Goal: Information Seeking & Learning: Learn about a topic

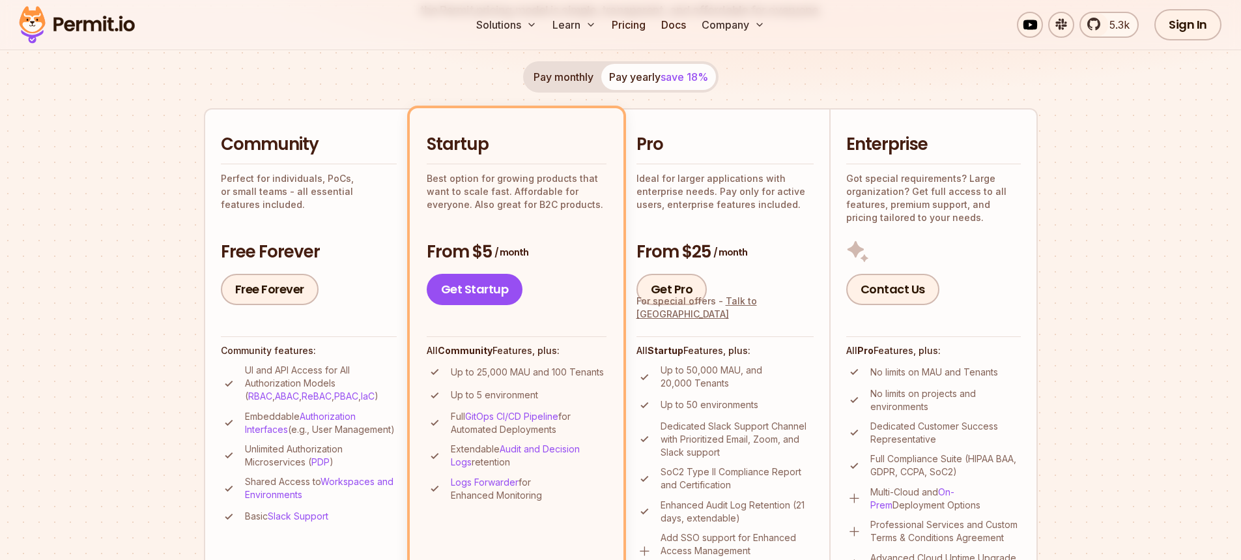
scroll to position [261, 0]
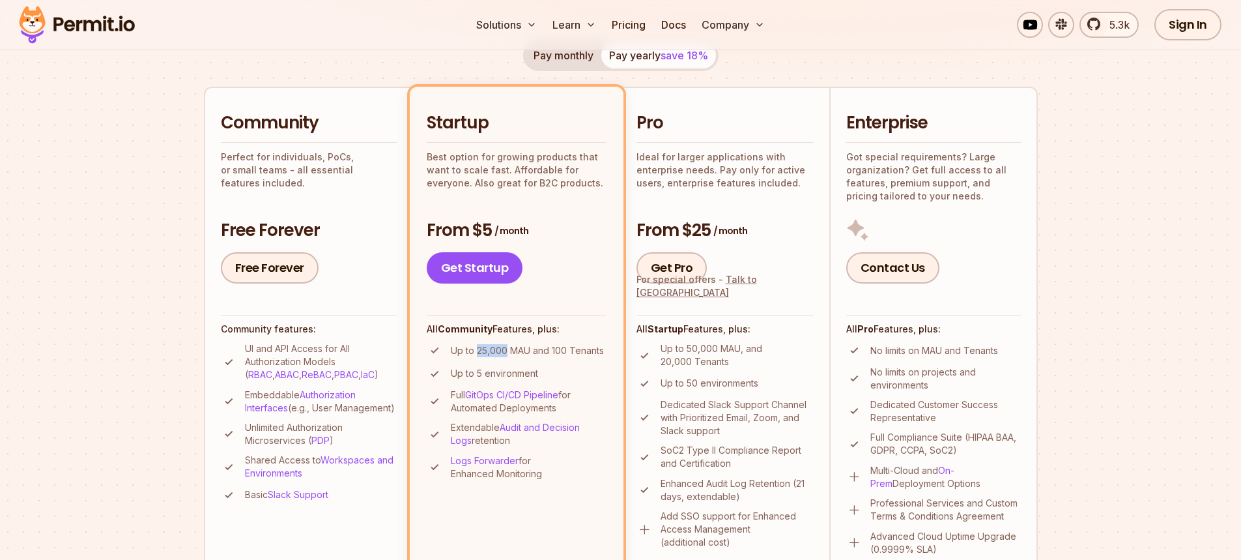
drag, startPoint x: 478, startPoint y: 353, endPoint x: 507, endPoint y: 352, distance: 29.3
click at [507, 352] on p "Up to 25,000 MAU and 100 Tenants" at bounding box center [527, 350] width 153 height 13
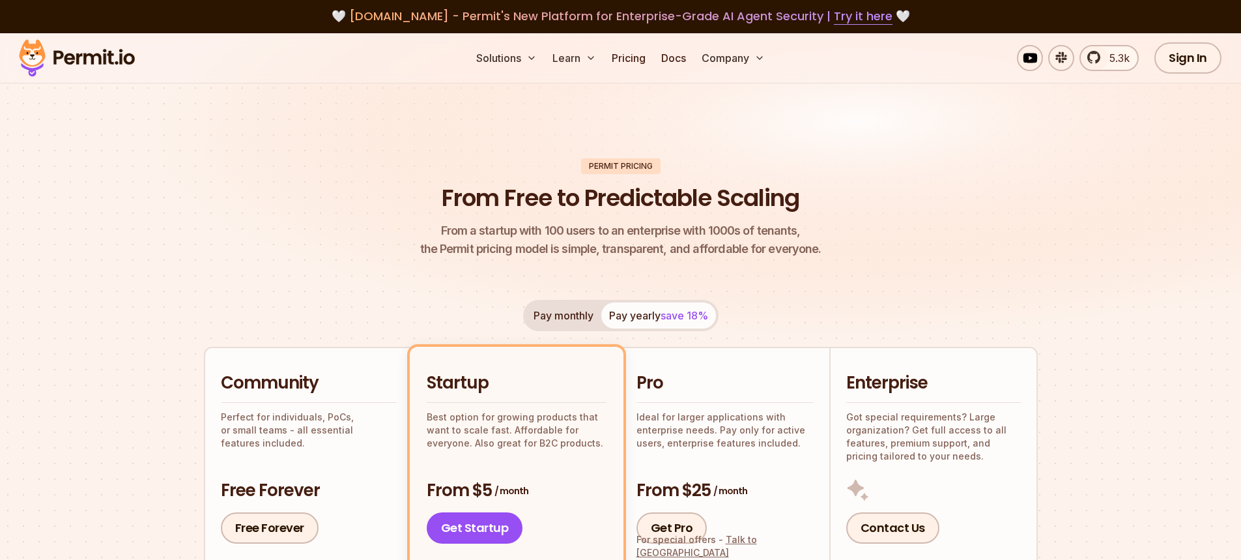
scroll to position [0, 0]
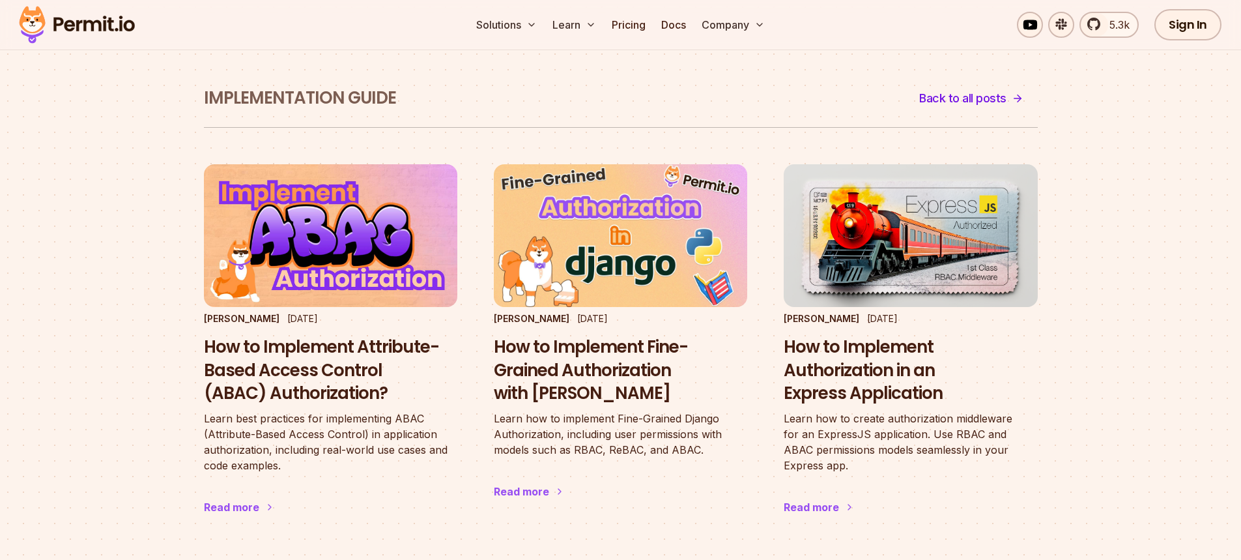
scroll to position [65, 0]
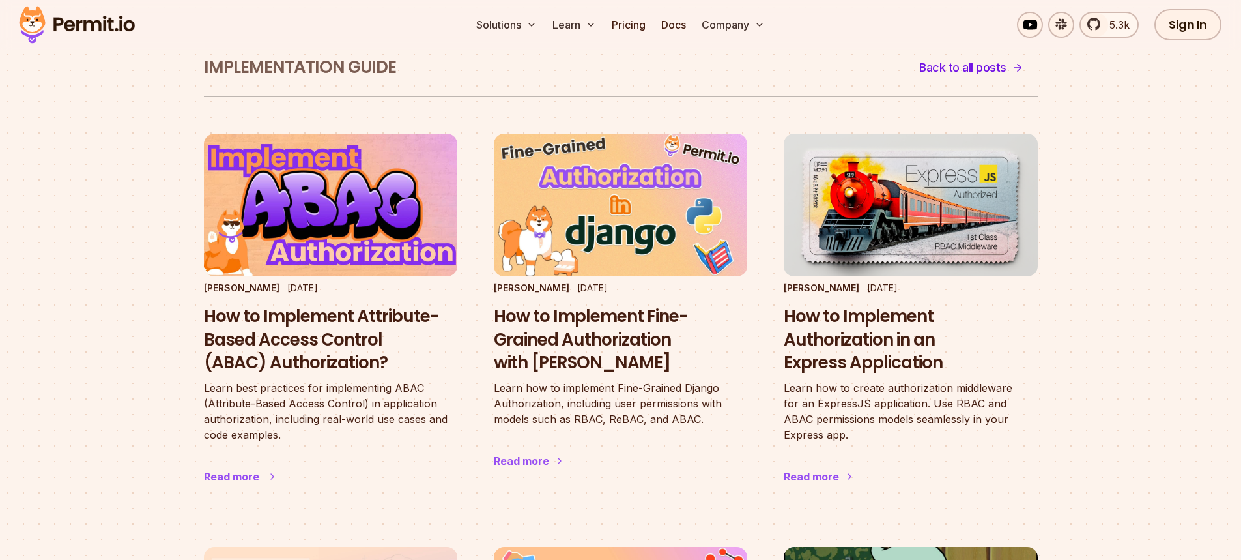
click at [257, 338] on h3 "How to Implement Attribute-Based Access Control (ABAC) Authorization?" at bounding box center [330, 340] width 253 height 70
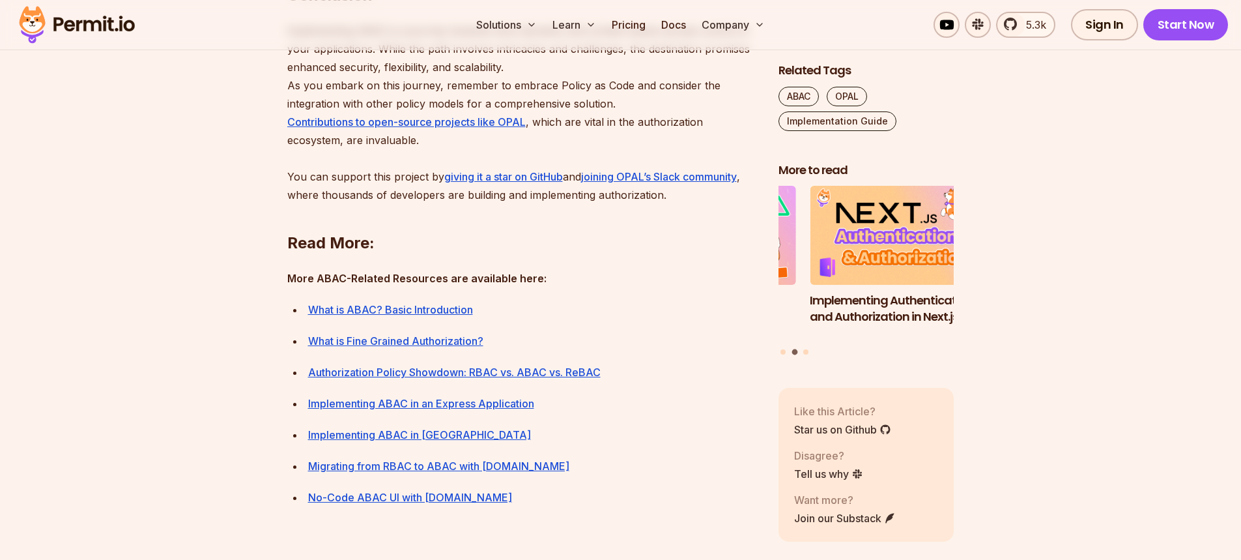
scroll to position [5995, 0]
